Goal: Transaction & Acquisition: Purchase product/service

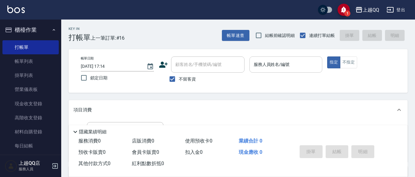
click at [261, 64] on input "服務人員姓名/編號" at bounding box center [286, 64] width 68 height 11
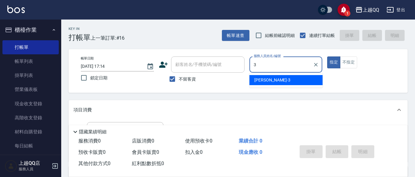
type input "3"
type button "true"
type input "佩怡-3"
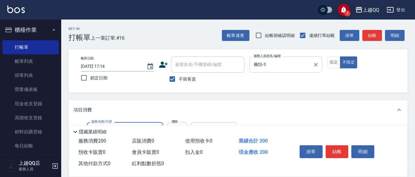
type input "洗髮(101)"
type input "230"
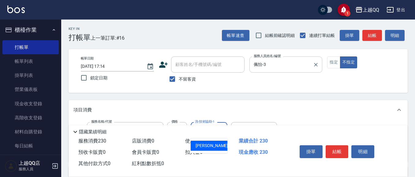
type input "佩怡-3"
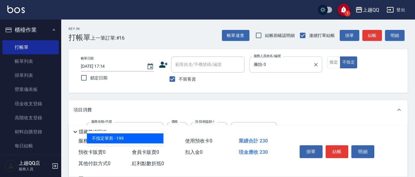
type input "不指定單剪(202)"
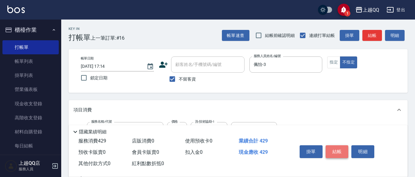
click at [335, 146] on button "結帳" at bounding box center [337, 152] width 23 height 13
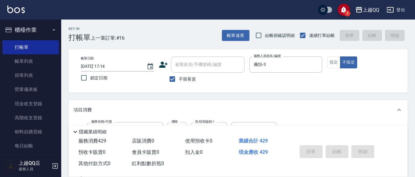
type input "[DATE] 17:48"
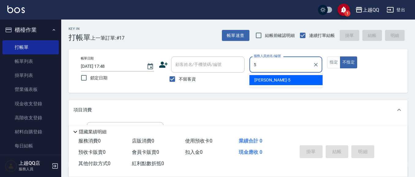
type input "[PERSON_NAME]5"
type button "false"
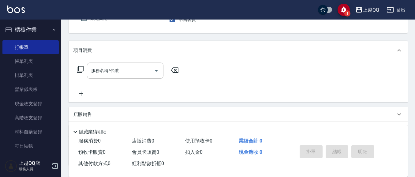
scroll to position [61, 0]
click at [91, 71] on input "服務名稱/代號" at bounding box center [121, 69] width 62 height 11
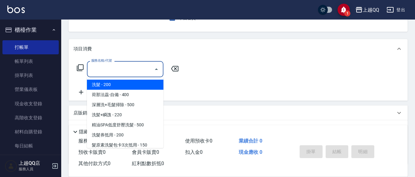
type input "6"
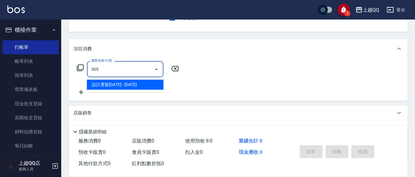
type input "設計燙髮1600(305)"
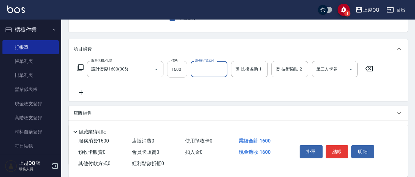
click at [170, 69] on input "1600" at bounding box center [177, 69] width 20 height 17
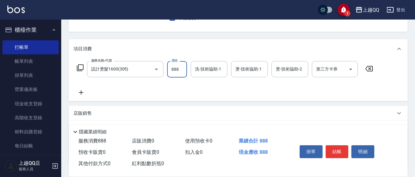
type input "888"
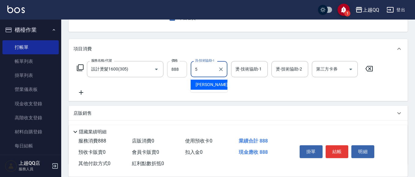
type input "[PERSON_NAME]5"
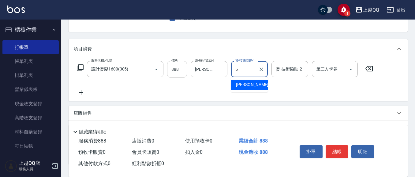
type input "[PERSON_NAME]5"
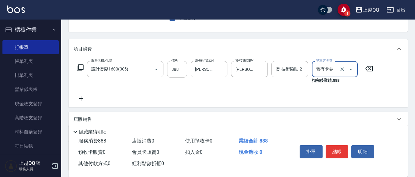
type input "舊有卡券"
click at [370, 68] on icon at bounding box center [368, 68] width 15 height 7
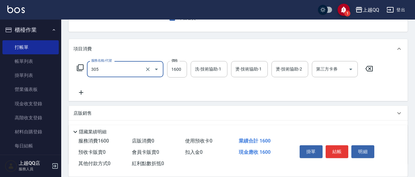
type input "設計燙髮1600(305)"
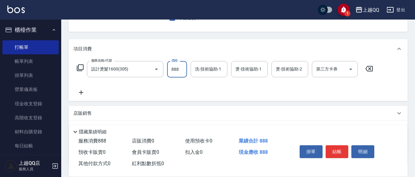
type input "888"
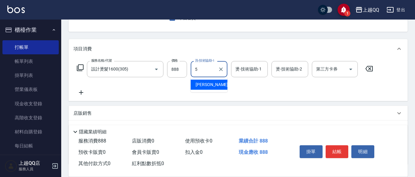
type input "[PERSON_NAME]5"
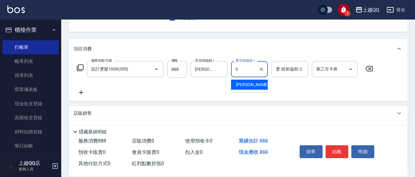
type input "[PERSON_NAME]5"
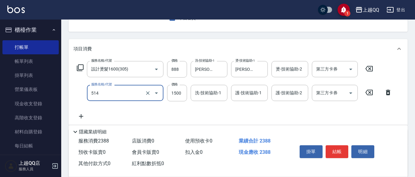
type input "[PERSON_NAME]5G護髮/單次(514)"
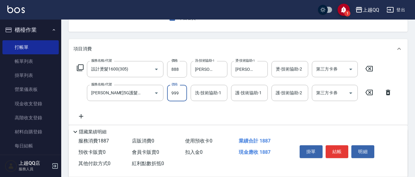
type input "999"
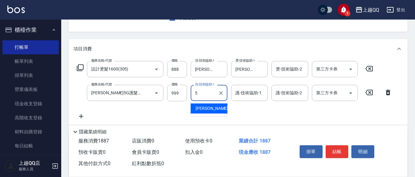
type input "[PERSON_NAME]5"
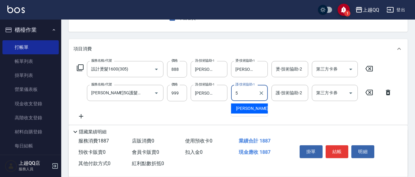
type input "[PERSON_NAME]5"
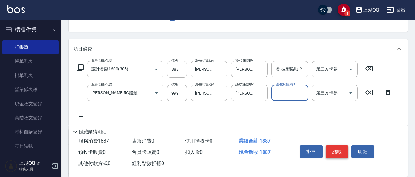
click at [336, 149] on button "結帳" at bounding box center [337, 152] width 23 height 13
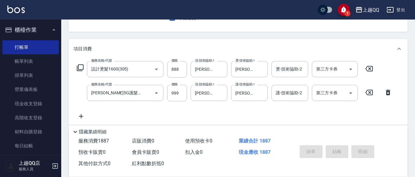
type input "[DATE] 18:08"
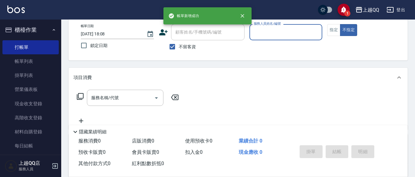
scroll to position [29, 0]
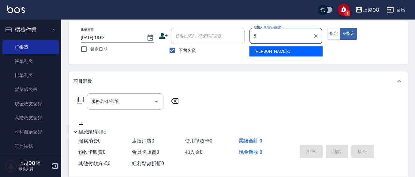
type input "[PERSON_NAME]5"
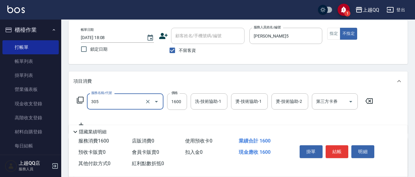
type input "設計燙髮1600(305)"
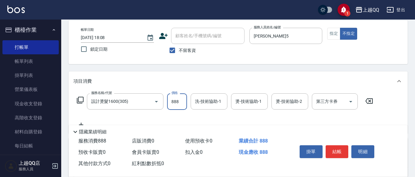
type input "888"
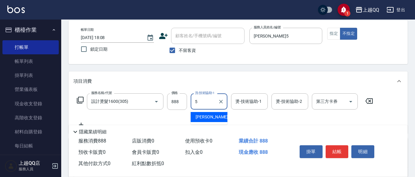
type input "[PERSON_NAME]5"
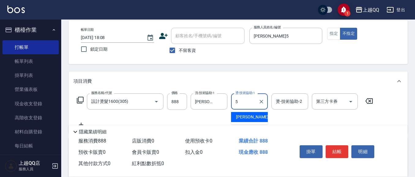
type input "[PERSON_NAME]5"
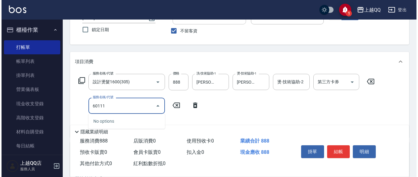
scroll to position [59, 0]
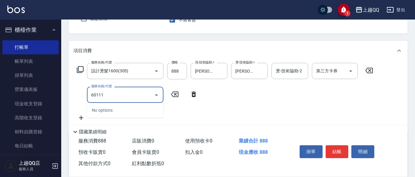
type input "60111"
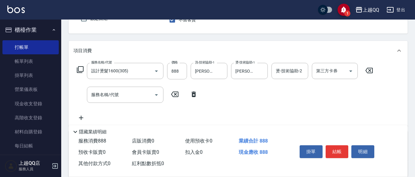
click at [190, 93] on icon at bounding box center [193, 94] width 15 height 7
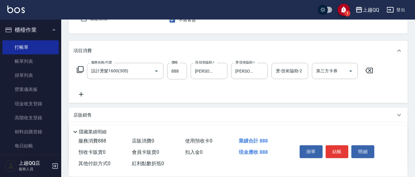
click at [80, 69] on icon at bounding box center [79, 69] width 7 height 7
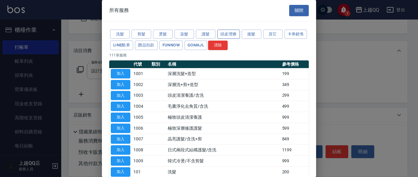
click at [222, 35] on button "頭皮理療" at bounding box center [228, 34] width 23 height 9
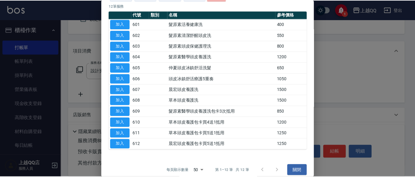
scroll to position [56, 0]
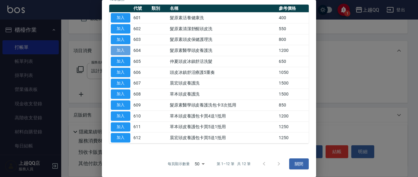
click at [116, 49] on button "加入" at bounding box center [121, 50] width 20 height 9
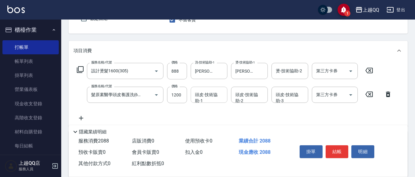
click at [207, 101] on div "頭皮-技術協助-1" at bounding box center [209, 95] width 37 height 16
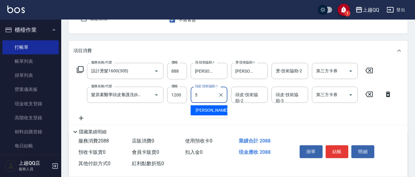
type input "[PERSON_NAME]5"
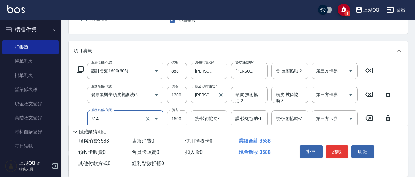
type input "[PERSON_NAME]5G護髮/單次(514)"
type input "999"
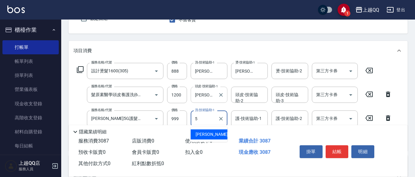
type input "[PERSON_NAME]5"
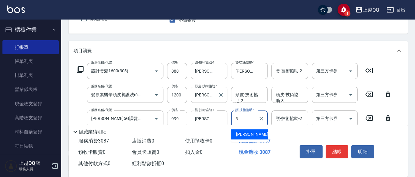
type input "[PERSON_NAME]5"
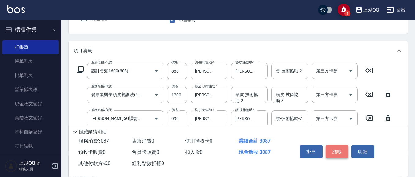
click at [335, 154] on button "結帳" at bounding box center [337, 152] width 23 height 13
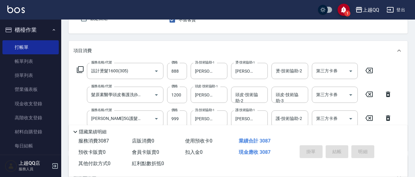
type input "[DATE] 18:10"
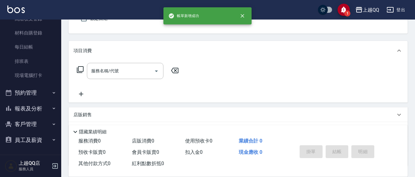
scroll to position [99, 0]
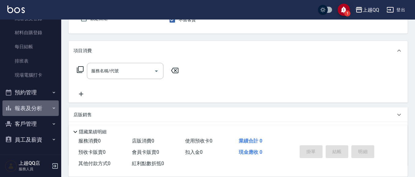
click at [44, 106] on button "報表及分析" at bounding box center [30, 109] width 56 height 16
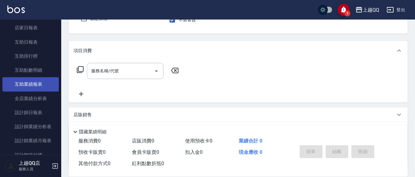
scroll to position [222, 0]
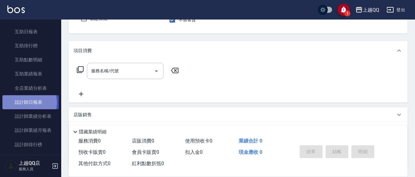
click at [24, 103] on link "設計師日報表" at bounding box center [30, 102] width 56 height 14
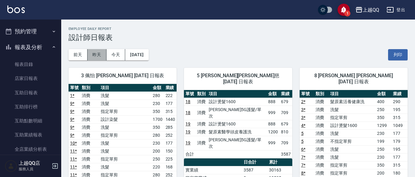
click at [97, 51] on button "昨天" at bounding box center [96, 54] width 19 height 11
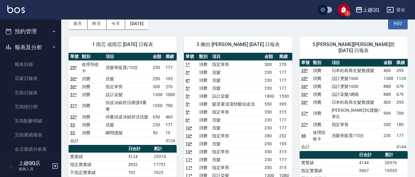
scroll to position [31, 0]
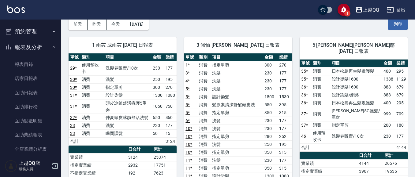
click at [110, 27] on button "今天" at bounding box center [115, 24] width 19 height 11
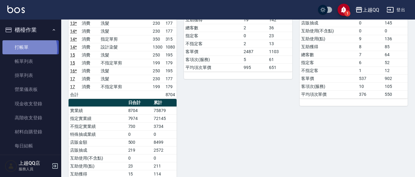
click at [21, 49] on link "打帳單" at bounding box center [30, 47] width 56 height 14
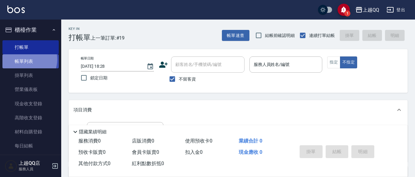
click at [24, 60] on link "帳單列表" at bounding box center [30, 61] width 56 height 14
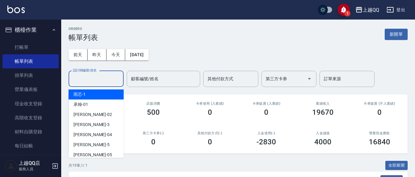
click at [106, 80] on input "設計師編號/姓名" at bounding box center [96, 79] width 50 height 11
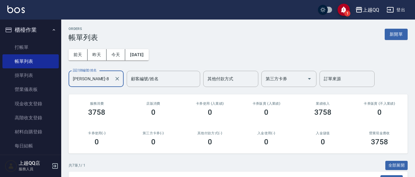
type input "[PERSON_NAME]-8"
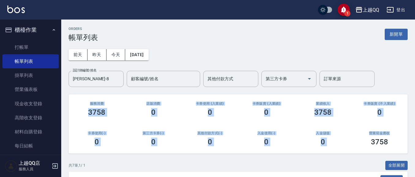
drag, startPoint x: 415, startPoint y: 85, endPoint x: 417, endPoint y: 127, distance: 42.0
click at [415, 127] on html "1 上越QQ 登出 櫃檯作業 打帳單 帳單列表 掛單列表 營業儀表板 現金收支登錄 高階收支登錄 材料自購登錄 每日結帳 排班表 現場電腦打卡 預約管理 預約…" at bounding box center [207, 165] width 415 height 330
click at [390, 87] on div "[DATE] [DATE] [DATE] [DATE] 設計師編號/姓名 [PERSON_NAME]-8 設計師編號/姓名 顧客編號/姓名 顧客編號/姓名 其…" at bounding box center [238, 64] width 339 height 45
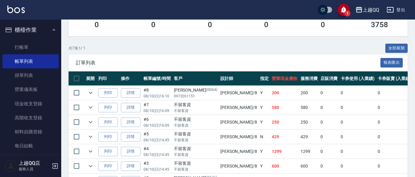
scroll to position [158, 0]
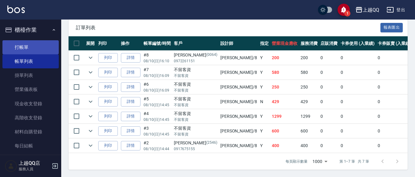
click at [19, 48] on link "打帳單" at bounding box center [30, 47] width 56 height 14
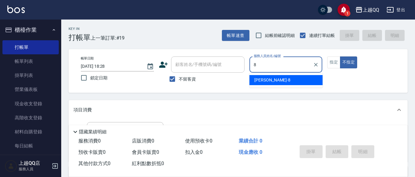
click at [281, 80] on div "[PERSON_NAME] -8" at bounding box center [285, 80] width 73 height 10
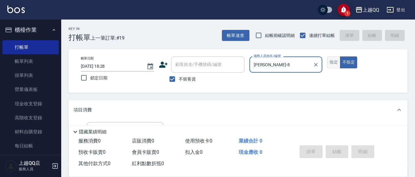
type input "[PERSON_NAME]-8"
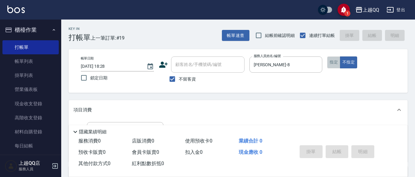
click at [337, 66] on button "指定" at bounding box center [333, 63] width 13 height 12
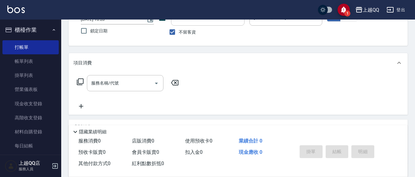
scroll to position [49, 0]
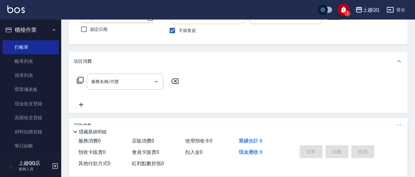
click at [82, 79] on icon at bounding box center [79, 80] width 7 height 7
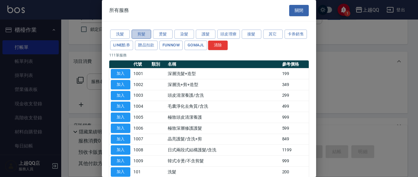
click at [143, 30] on button "剪髮" at bounding box center [142, 34] width 20 height 9
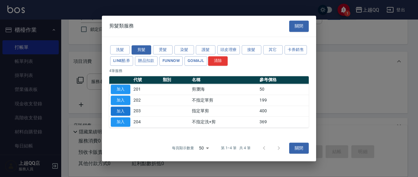
click at [127, 110] on button "加入" at bounding box center [121, 111] width 20 height 9
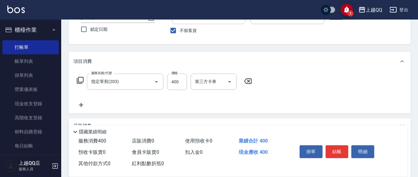
type input "指定單剪(203)"
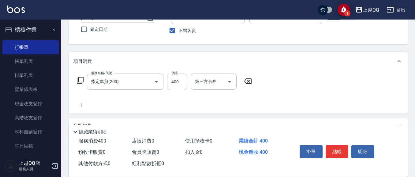
click at [181, 85] on input "400" at bounding box center [177, 82] width 20 height 17
type input "300"
click at [333, 151] on button "結帳" at bounding box center [337, 152] width 23 height 13
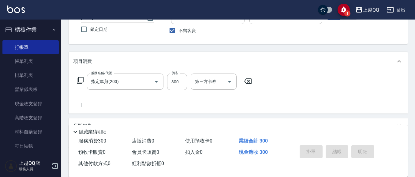
type input "[DATE] 18:29"
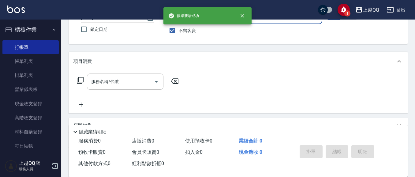
scroll to position [31, 0]
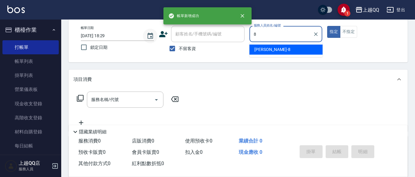
type input "[PERSON_NAME]-8"
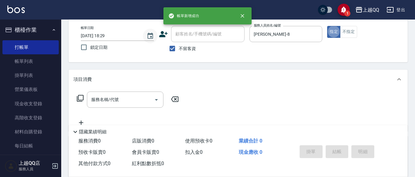
type button "true"
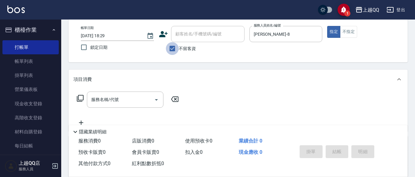
click at [173, 48] on input "不留客資" at bounding box center [172, 48] width 13 height 13
checkbox input "false"
click at [188, 27] on div "顧客姓名/手機號碼/編號" at bounding box center [207, 34] width 73 height 16
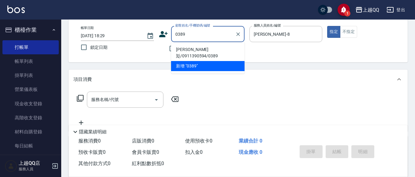
click at [195, 50] on li "[PERSON_NAME]彣/0911390594/0389" at bounding box center [207, 53] width 73 height 17
type input "[PERSON_NAME]彣/0911390594/0389"
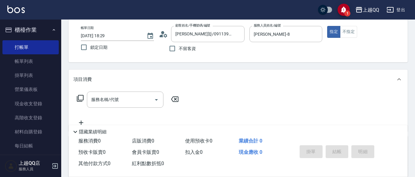
click at [77, 99] on icon at bounding box center [80, 98] width 7 height 7
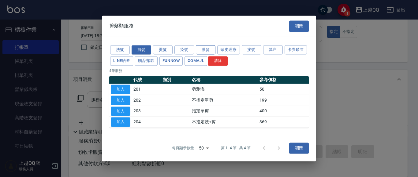
click at [207, 49] on button "護髮" at bounding box center [206, 49] width 20 height 9
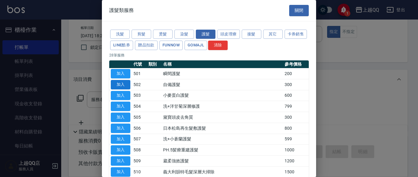
click at [125, 84] on button "加入" at bounding box center [121, 84] width 20 height 9
type input "自備護髮(502)"
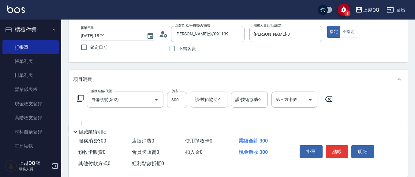
click at [196, 99] on input "護-技術協助-1" at bounding box center [208, 100] width 31 height 11
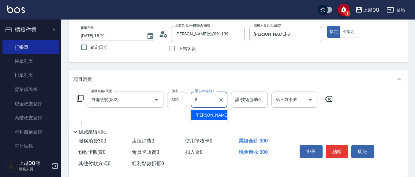
click at [208, 117] on div "[PERSON_NAME] -8" at bounding box center [209, 115] width 37 height 10
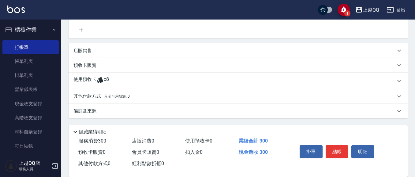
type input "[PERSON_NAME]-8"
click at [119, 84] on div "使用預收卡 x8" at bounding box center [234, 80] width 322 height 9
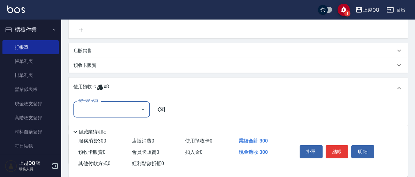
scroll to position [0, 0]
click at [143, 111] on icon "Open" at bounding box center [142, 109] width 7 height 7
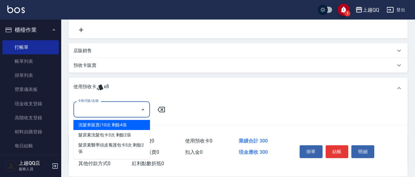
click at [130, 125] on div "洗髮券販賣/10次 剩餘4張" at bounding box center [111, 125] width 76 height 10
type input "洗髮券販賣/10次"
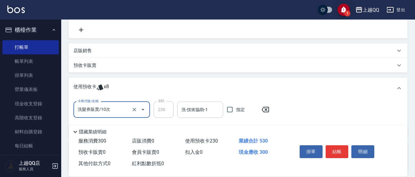
click at [190, 106] on div "洗-技術協助-1 洗-技術協助-1" at bounding box center [200, 110] width 46 height 16
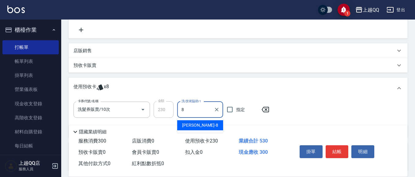
click at [196, 128] on div "[PERSON_NAME] -8" at bounding box center [200, 126] width 46 height 10
type input "[PERSON_NAME]-8"
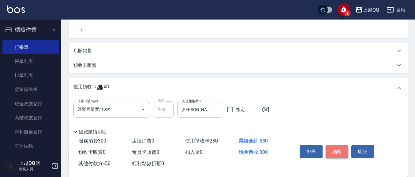
click at [344, 152] on button "結帳" at bounding box center [337, 152] width 23 height 13
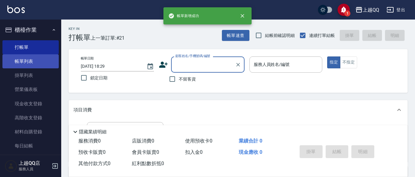
click at [16, 62] on link "帳單列表" at bounding box center [30, 61] width 56 height 14
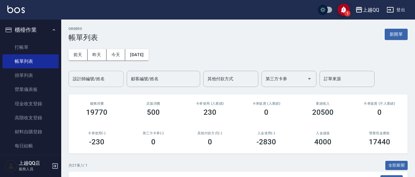
click at [90, 85] on div "設計師編號/姓名" at bounding box center [96, 79] width 55 height 16
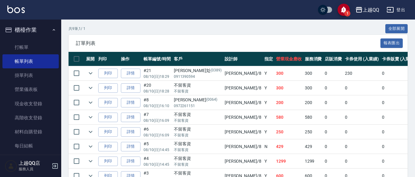
scroll to position [178, 0]
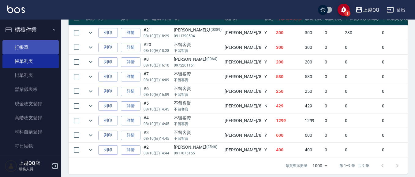
type input "[PERSON_NAME]-8"
click at [21, 45] on link "打帳單" at bounding box center [30, 47] width 56 height 14
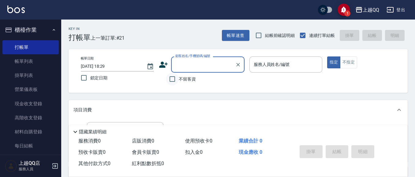
click at [174, 84] on input "不留客資" at bounding box center [172, 79] width 13 height 13
checkbox input "true"
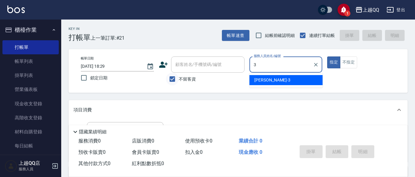
type input "3"
type button "true"
type input "佩怡-3"
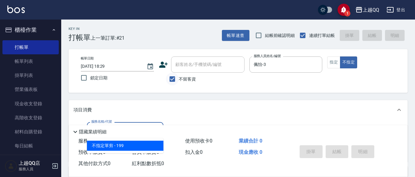
type input "不指定單剪(202)"
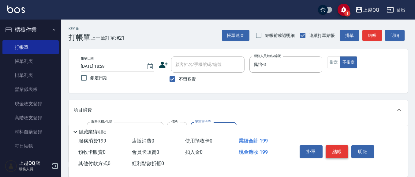
click at [334, 155] on button "結帳" at bounding box center [337, 152] width 23 height 13
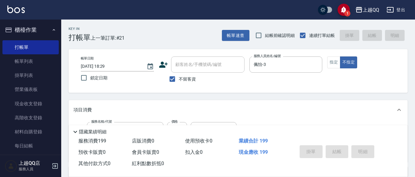
type input "[DATE] 18:42"
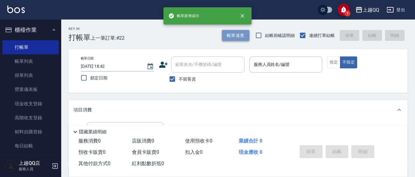
click at [232, 37] on button "帳單速查" at bounding box center [236, 35] width 28 height 11
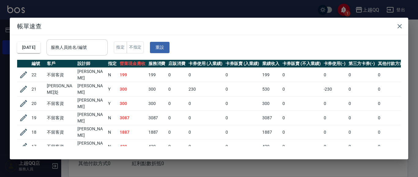
click at [105, 47] on input "服務人員姓名/編號" at bounding box center [77, 47] width 56 height 11
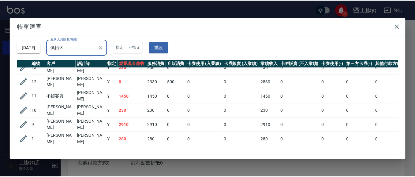
scroll to position [18, 0]
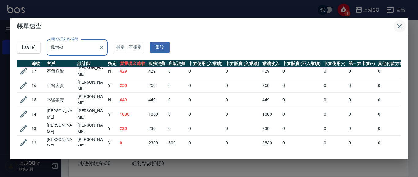
type input "佩怡-3"
click at [400, 28] on icon "button" at bounding box center [399, 26] width 7 height 7
